Goal: Task Accomplishment & Management: Use online tool/utility

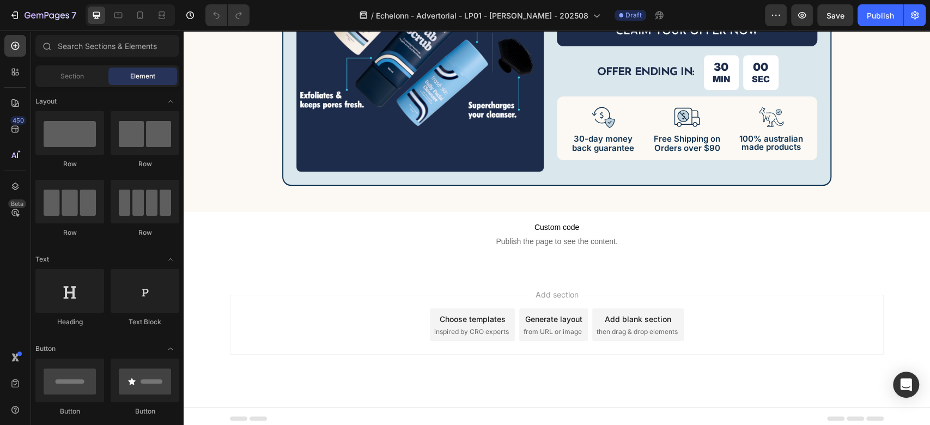
scroll to position [5850, 0]
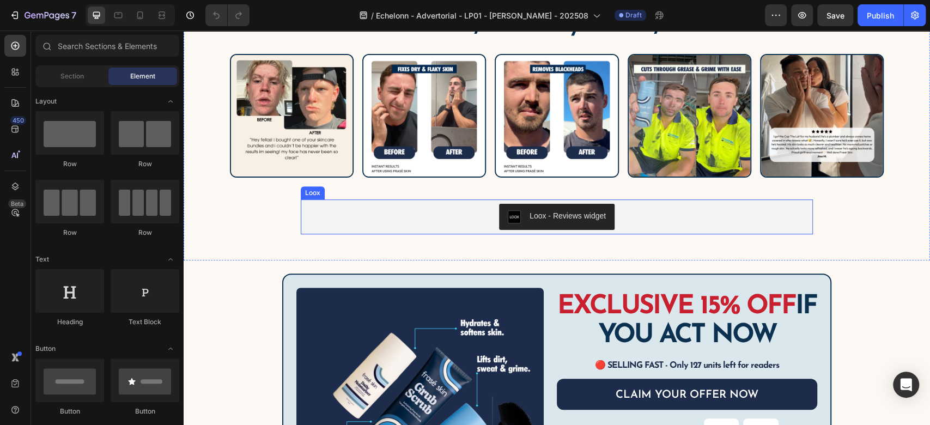
click at [352, 230] on div "Loox - Reviews widget" at bounding box center [557, 217] width 512 height 35
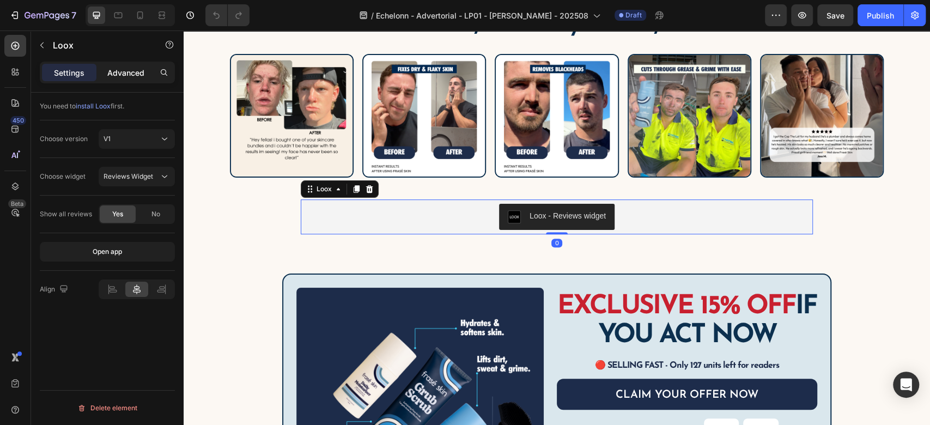
click at [119, 73] on p "Advanced" at bounding box center [125, 72] width 37 height 11
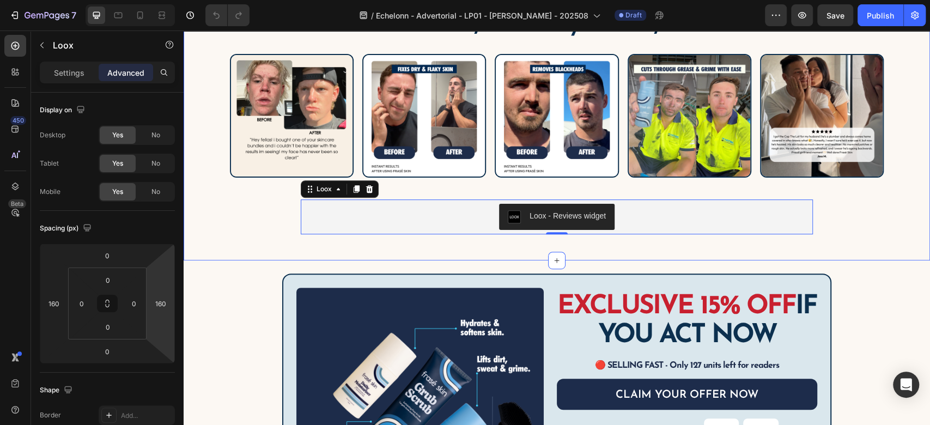
click at [352, 245] on div "Australian-made, trusted by over 20,000 customers Heading Image Image Image Ima…" at bounding box center [557, 122] width 747 height 276
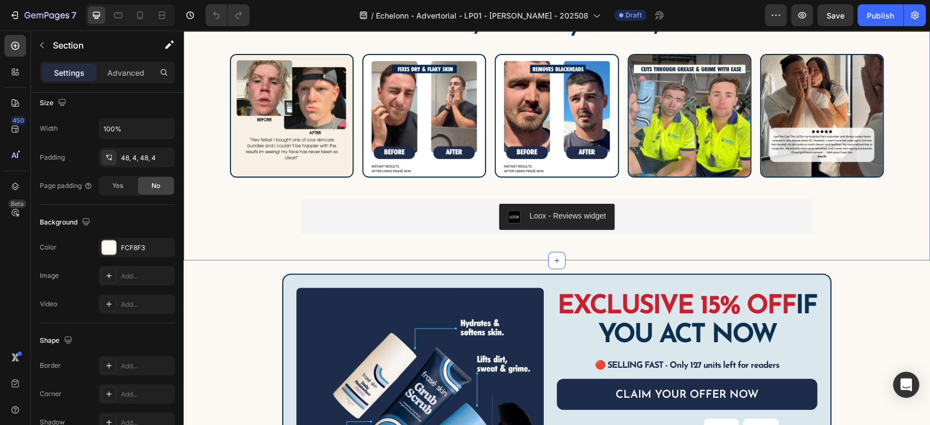
scroll to position [0, 0]
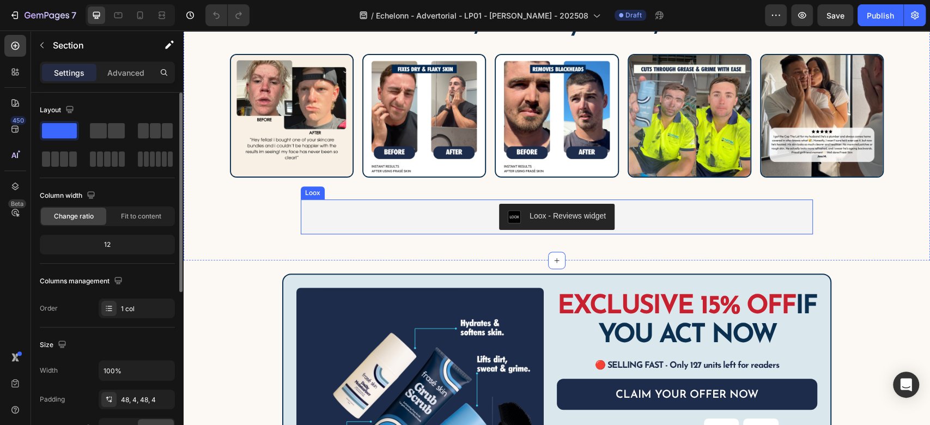
click at [477, 216] on div "Loox - Reviews widget" at bounding box center [557, 217] width 504 height 26
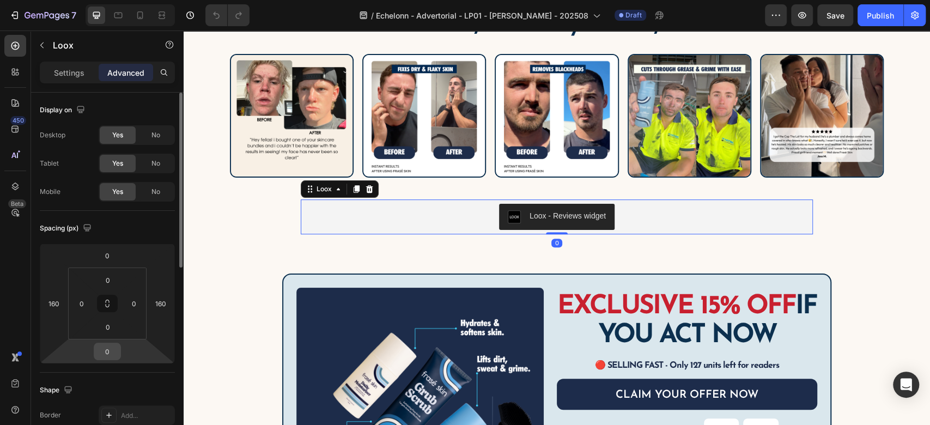
click at [110, 355] on input "0" at bounding box center [107, 351] width 22 height 16
click at [108, 325] on input "0" at bounding box center [108, 327] width 22 height 16
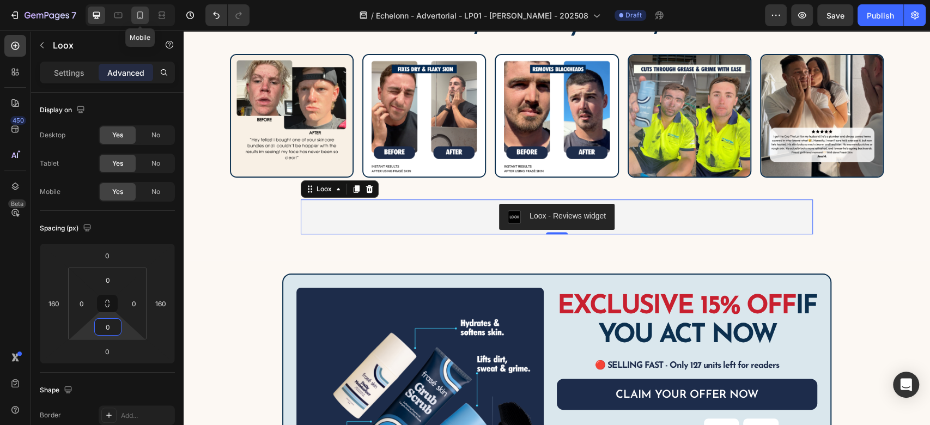
click at [142, 16] on icon at bounding box center [140, 15] width 6 height 8
type input "0"
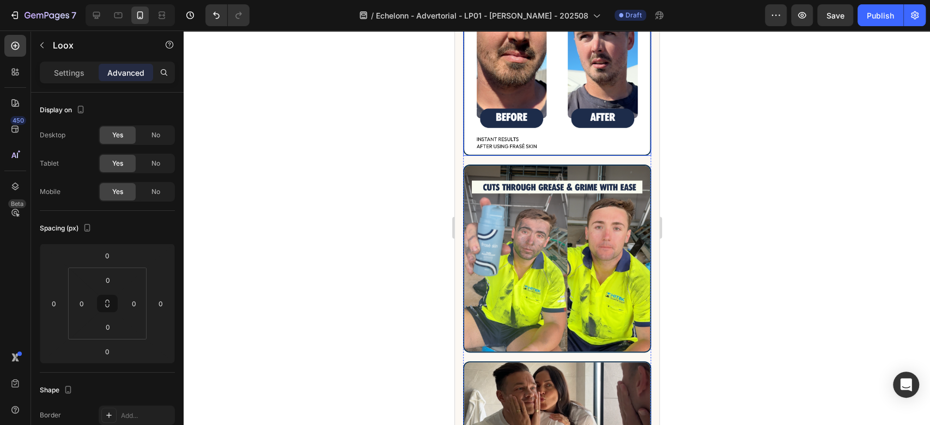
scroll to position [6726, 0]
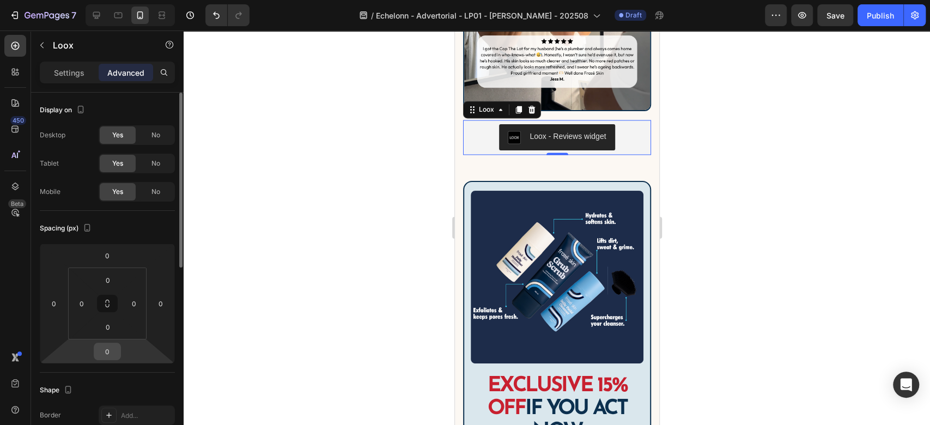
click at [111, 358] on input "0" at bounding box center [107, 351] width 22 height 16
click at [111, 329] on input "0" at bounding box center [108, 327] width 22 height 16
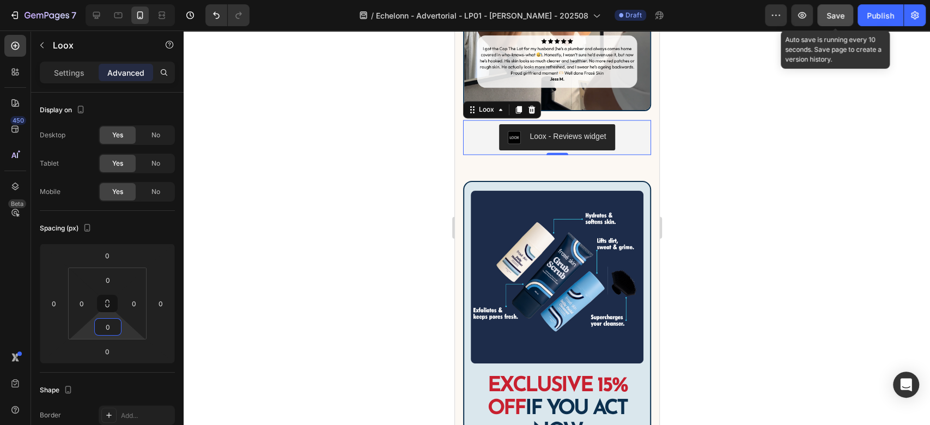
click at [839, 22] on button "Save" at bounding box center [836, 15] width 36 height 22
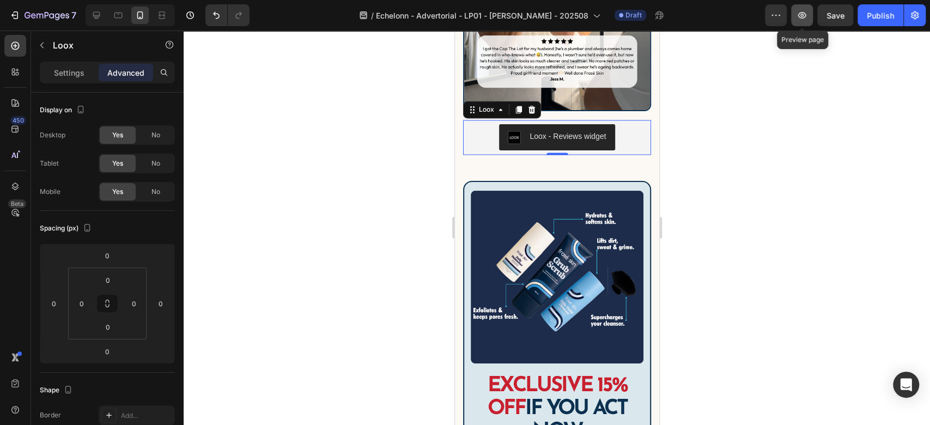
click at [804, 20] on icon "button" at bounding box center [802, 15] width 11 height 11
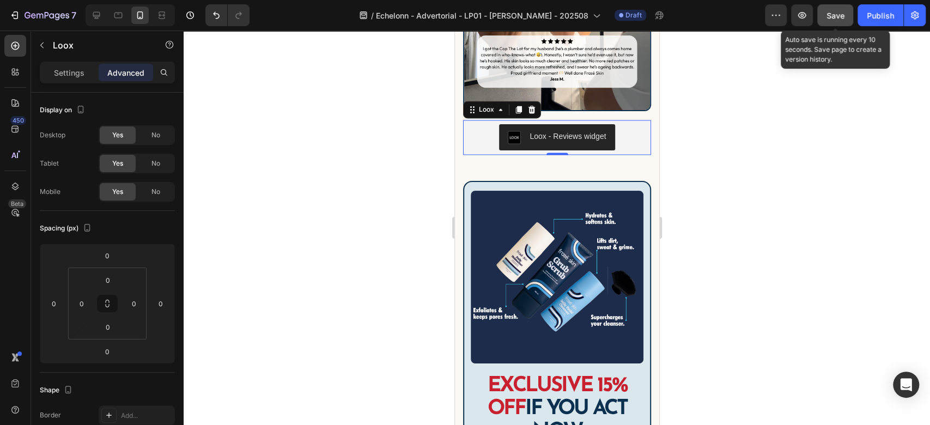
click at [829, 21] on button "Save" at bounding box center [836, 15] width 36 height 22
click at [838, 20] on div "Save" at bounding box center [836, 15] width 18 height 11
click at [836, 7] on button "Save" at bounding box center [836, 15] width 36 height 22
